Goal: Navigation & Orientation: Go to known website

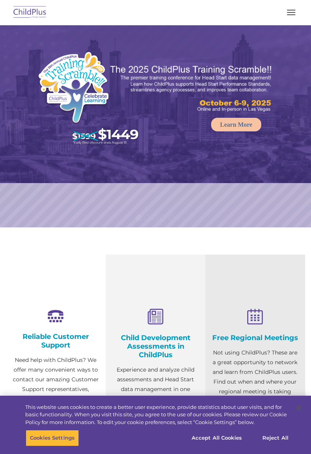
select select "MEDIUM"
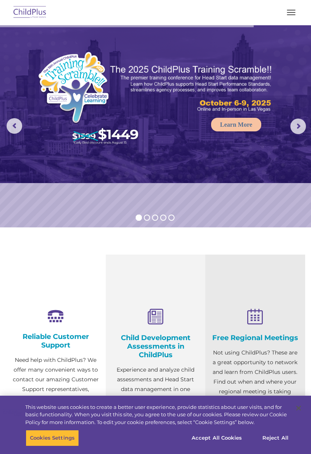
click at [34, 19] on img at bounding box center [30, 13] width 37 height 18
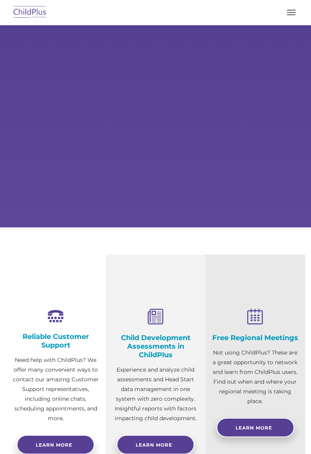
select select "MEDIUM"
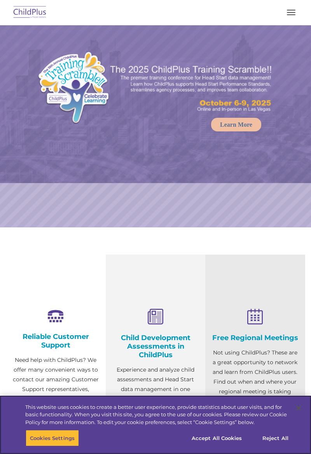
select select "MEDIUM"
